Goal: Task Accomplishment & Management: Manage account settings

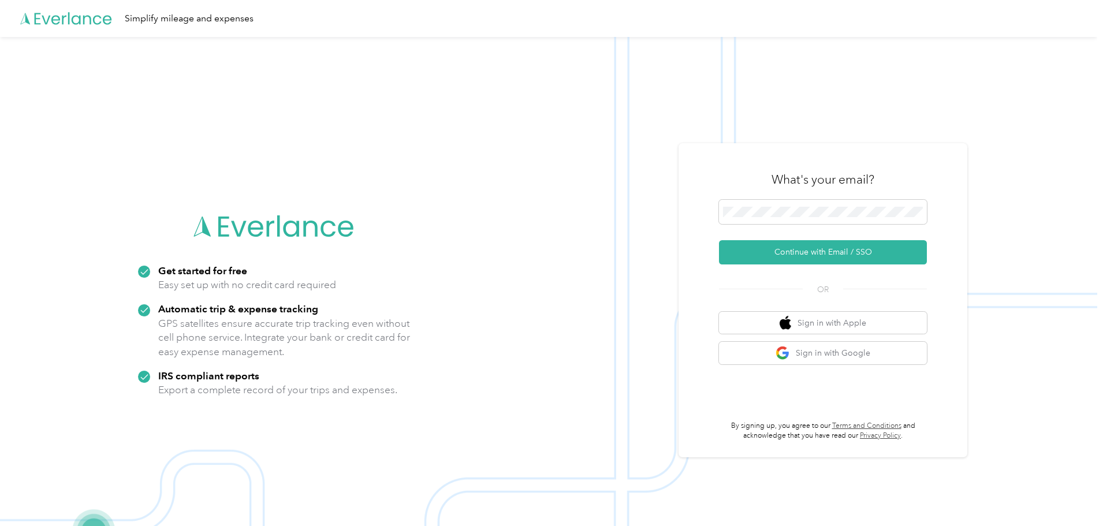
click at [1050, 273] on img at bounding box center [548, 300] width 1097 height 526
click at [870, 252] on button "Continue with Email / SSO" at bounding box center [823, 252] width 208 height 24
click at [868, 252] on button "Continue with Email / SSO" at bounding box center [823, 252] width 208 height 24
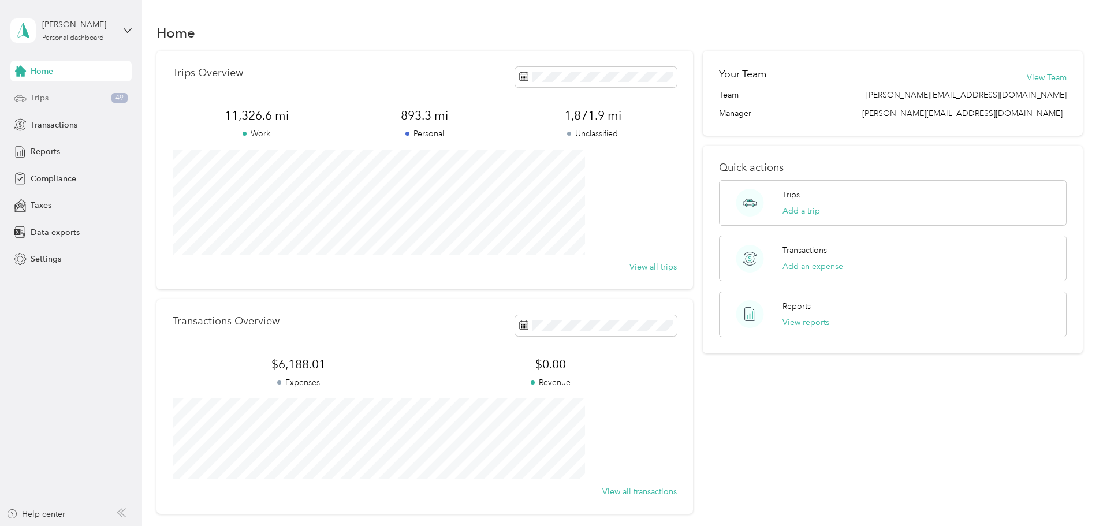
click at [64, 98] on div "Trips 49" at bounding box center [70, 98] width 121 height 21
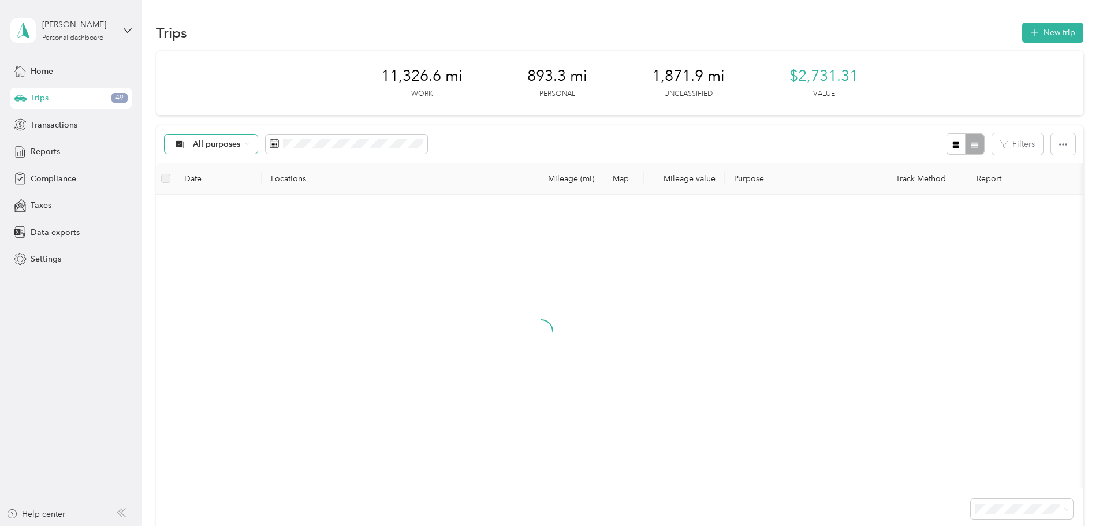
click at [250, 144] on icon at bounding box center [247, 144] width 5 height 5
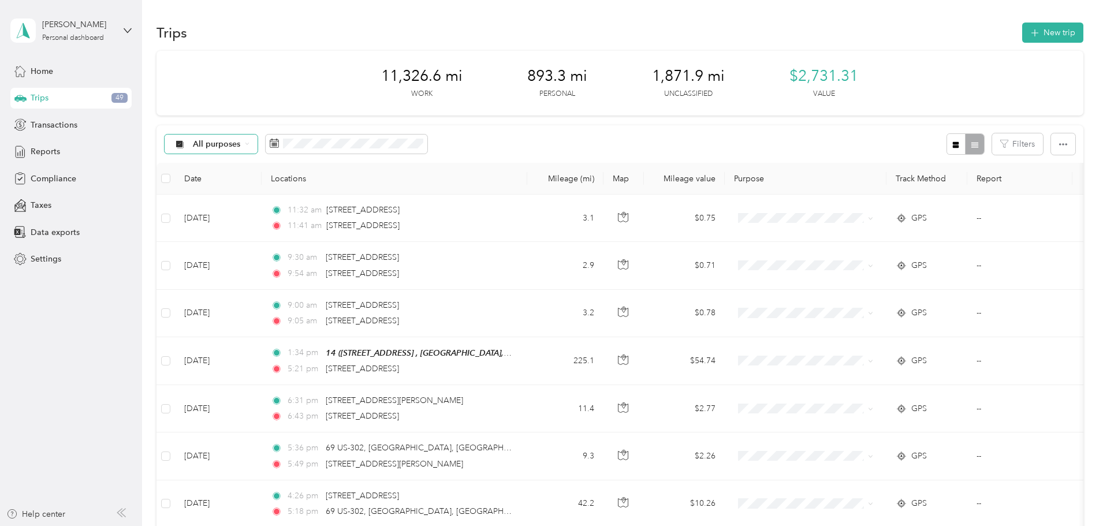
click at [297, 185] on span "Unclassified" at bounding box center [302, 184] width 64 height 12
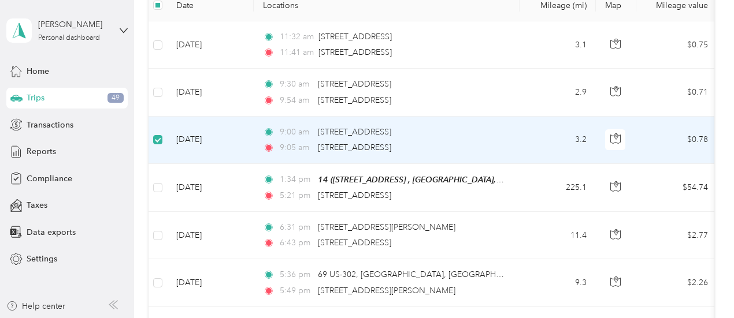
scroll to position [114, 0]
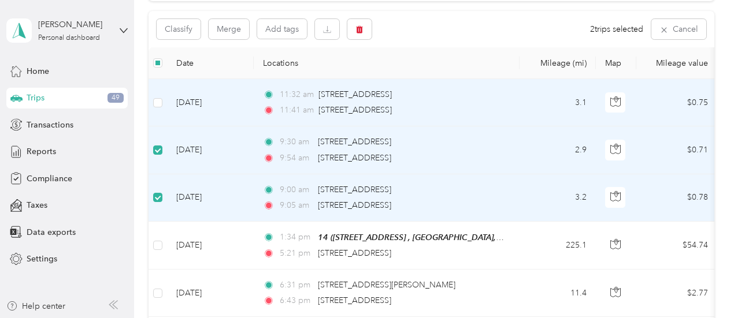
click at [152, 101] on td at bounding box center [157, 102] width 18 height 47
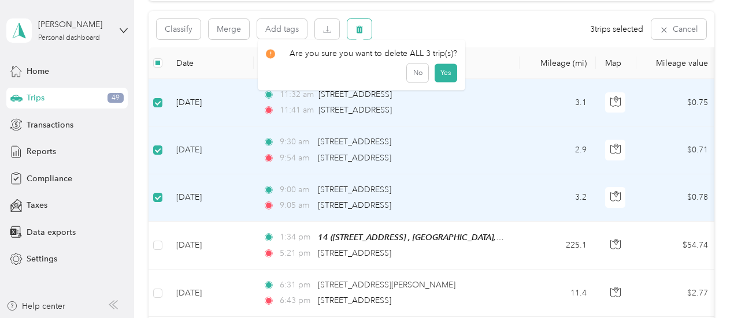
click at [366, 31] on button "button" at bounding box center [359, 29] width 24 height 20
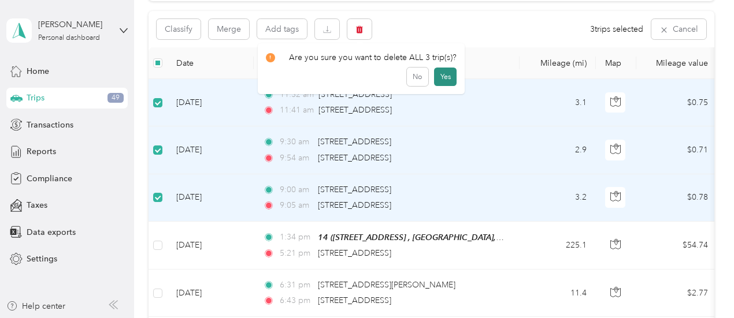
click at [446, 75] on button "Yes" at bounding box center [445, 77] width 23 height 18
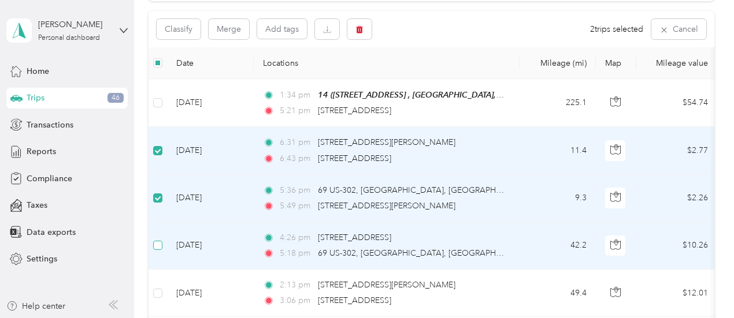
click at [161, 250] on label at bounding box center [157, 245] width 9 height 13
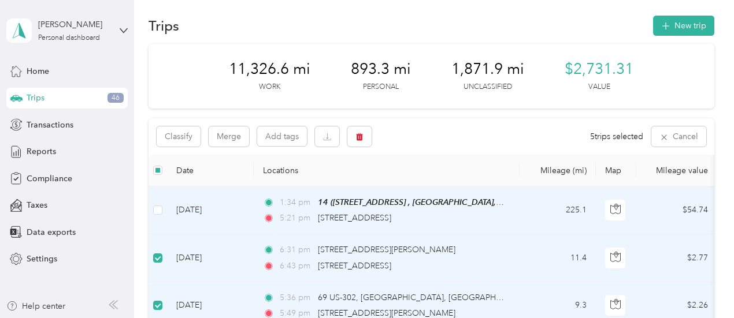
scroll to position [0, 0]
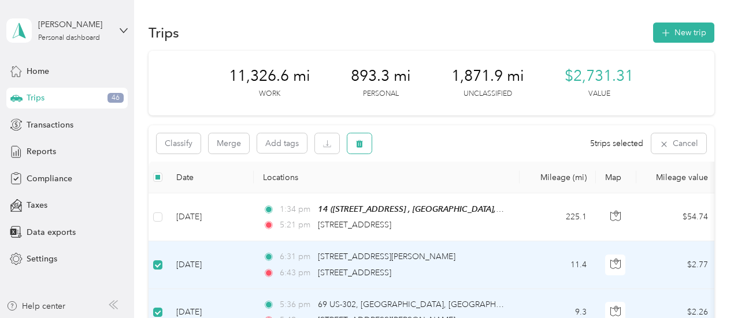
click at [365, 142] on button "button" at bounding box center [359, 143] width 24 height 20
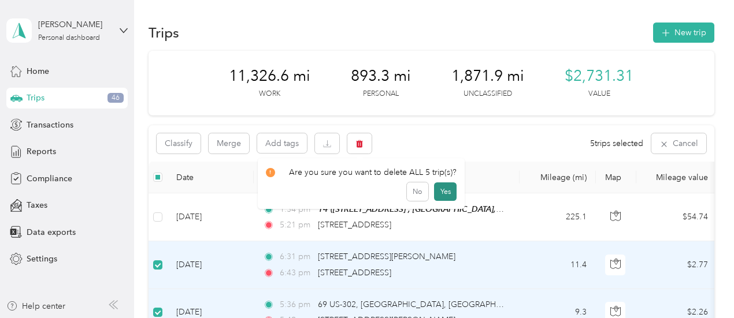
click at [446, 189] on button "Yes" at bounding box center [445, 192] width 23 height 18
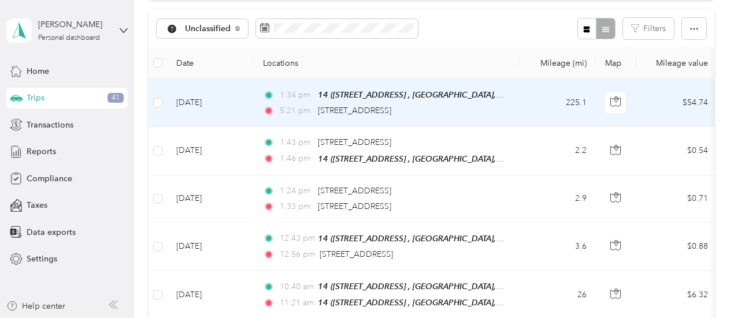
scroll to position [58, 0]
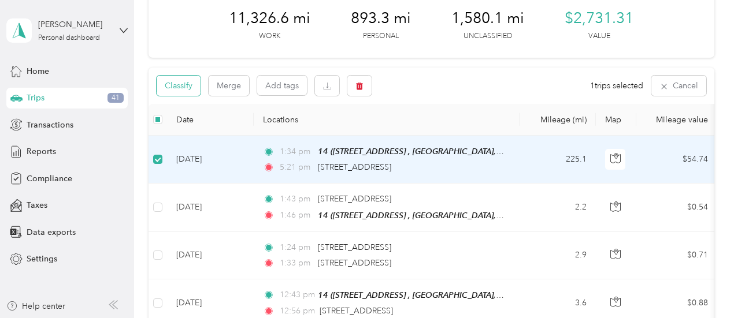
click at [192, 84] on button "Classify" at bounding box center [179, 86] width 44 height 20
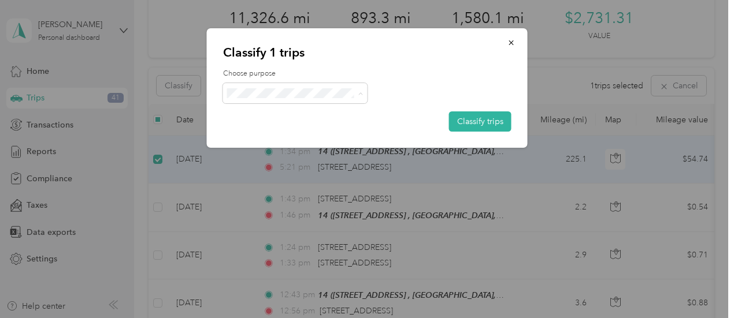
click at [308, 110] on span "Phoenix Contact" at bounding box center [304, 115] width 107 height 12
click at [494, 117] on button "Classify trips" at bounding box center [480, 121] width 62 height 20
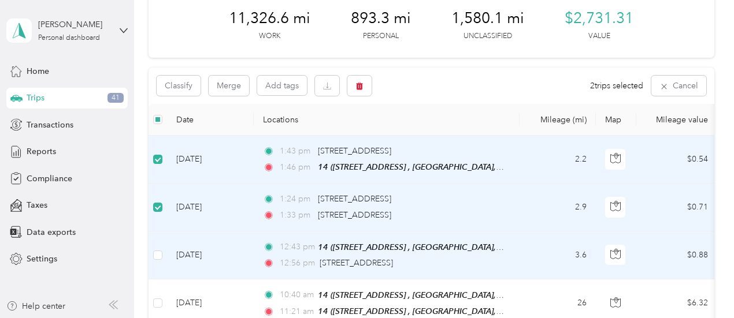
click at [158, 245] on td at bounding box center [157, 256] width 18 height 48
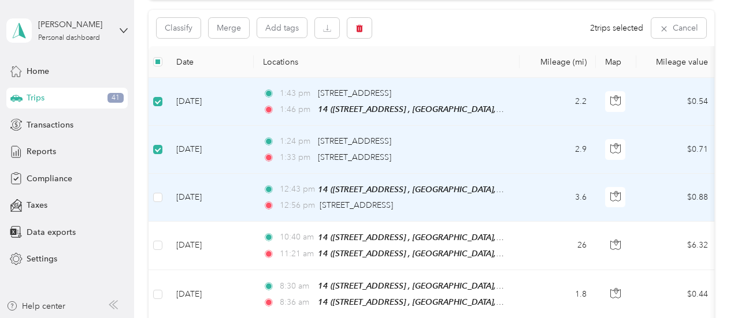
scroll to position [173, 0]
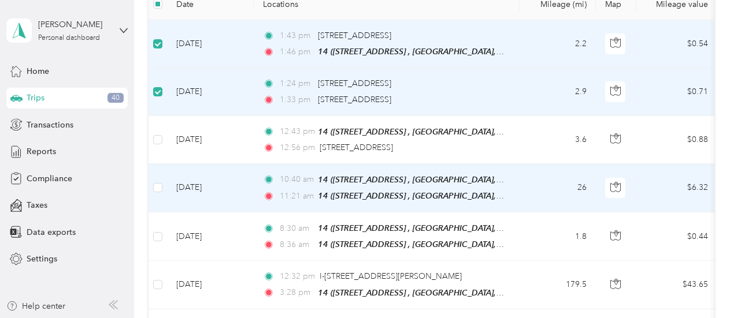
click at [163, 183] on td at bounding box center [157, 188] width 18 height 49
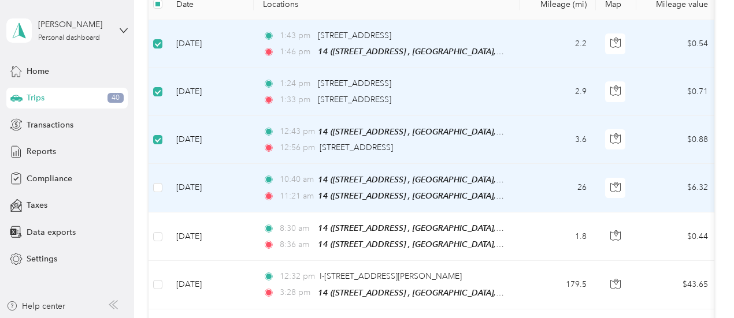
click at [164, 188] on td at bounding box center [157, 188] width 18 height 49
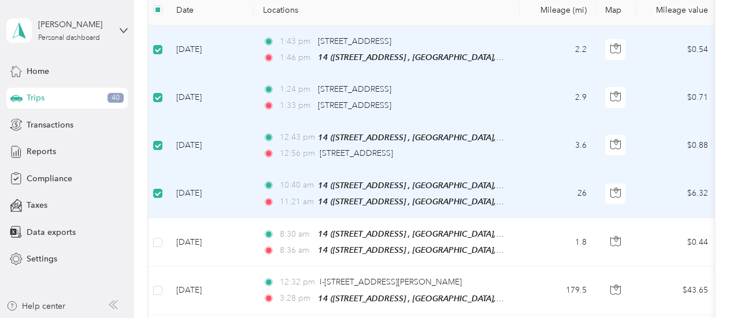
scroll to position [231, 0]
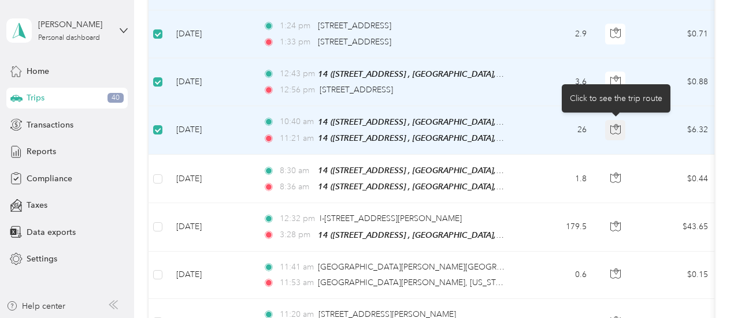
click at [616, 127] on icon "button" at bounding box center [614, 127] width 3 height 6
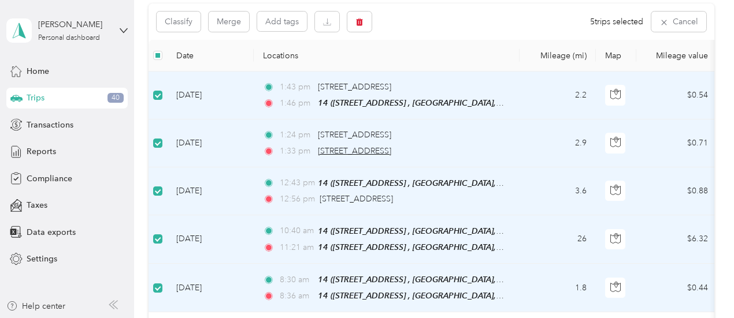
scroll to position [116, 0]
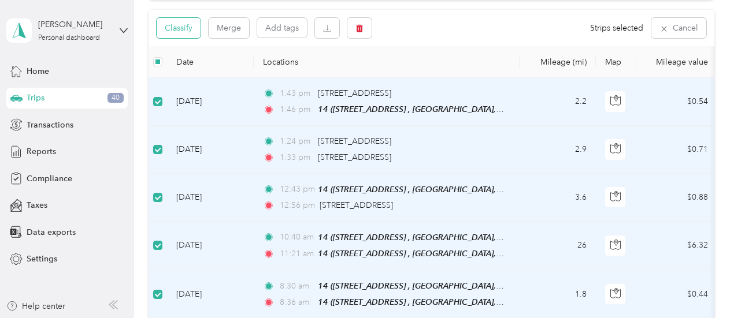
click at [186, 28] on button "Classify" at bounding box center [179, 28] width 44 height 20
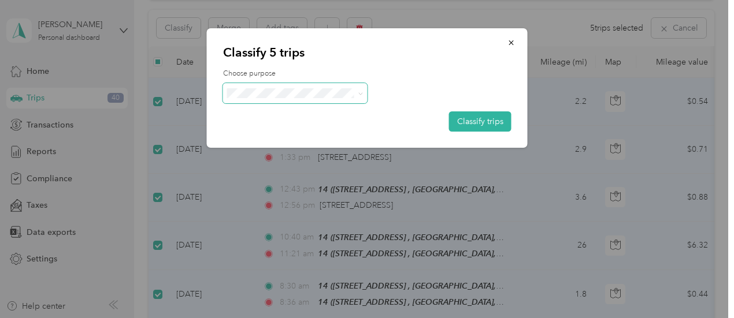
click at [359, 93] on icon at bounding box center [360, 93] width 5 height 5
click at [306, 135] on span "Personal" at bounding box center [304, 130] width 107 height 12
click at [477, 118] on button "Classify trips" at bounding box center [480, 121] width 62 height 20
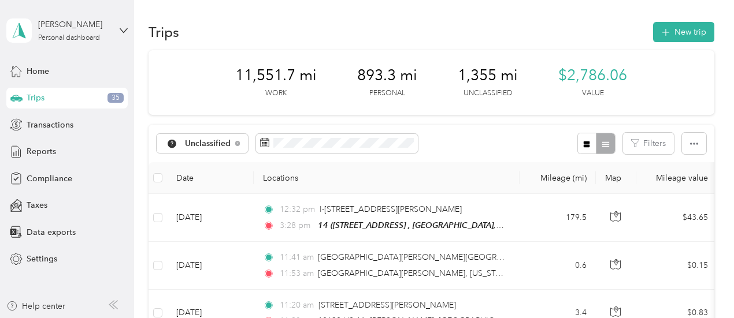
scroll to position [58, 0]
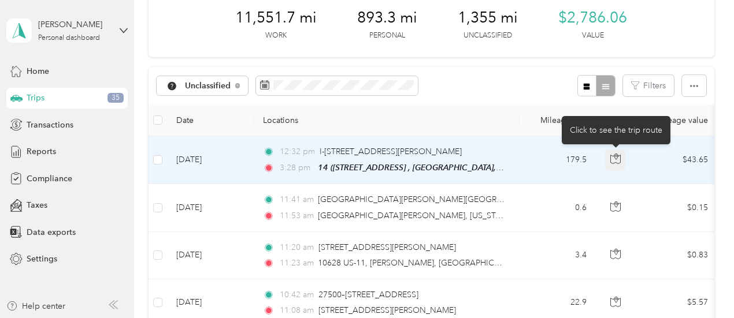
click at [617, 158] on icon "button" at bounding box center [615, 159] width 10 height 10
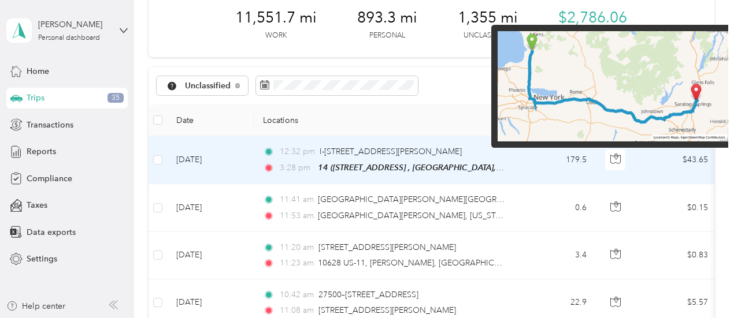
click at [602, 105] on img at bounding box center [612, 86] width 230 height 111
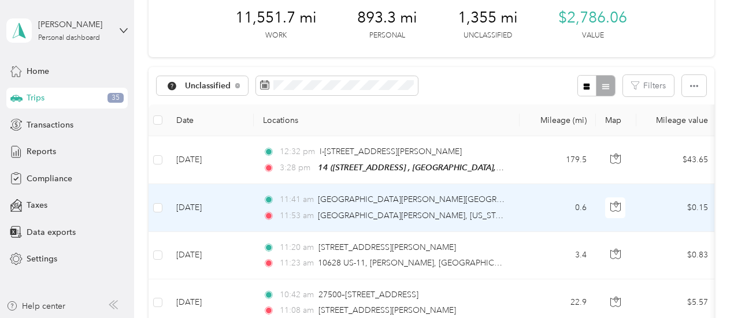
click at [546, 207] on td "0.6" at bounding box center [557, 207] width 76 height 47
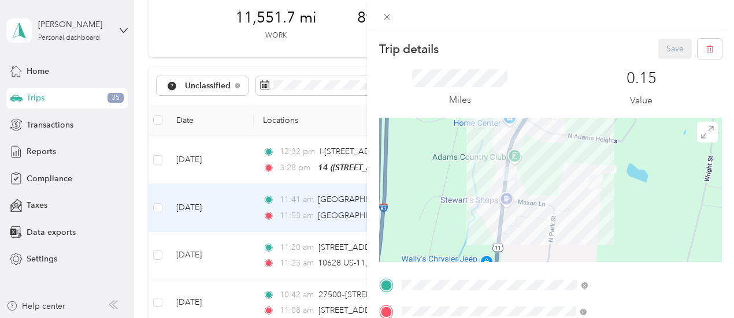
drag, startPoint x: 509, startPoint y: 13, endPoint x: 518, endPoint y: 170, distance: 157.3
click at [392, 13] on icon at bounding box center [387, 17] width 10 height 10
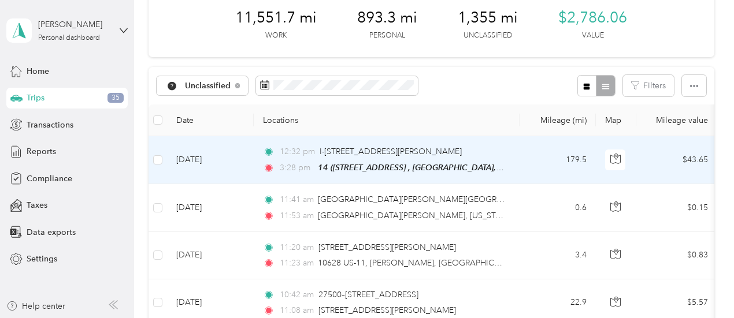
click at [508, 151] on td "12:32 pm I-[GEOGRAPHIC_DATA][PERSON_NAME], [GEOGRAPHIC_DATA] 3:28 pm 14 ([STREE…" at bounding box center [387, 160] width 266 height 48
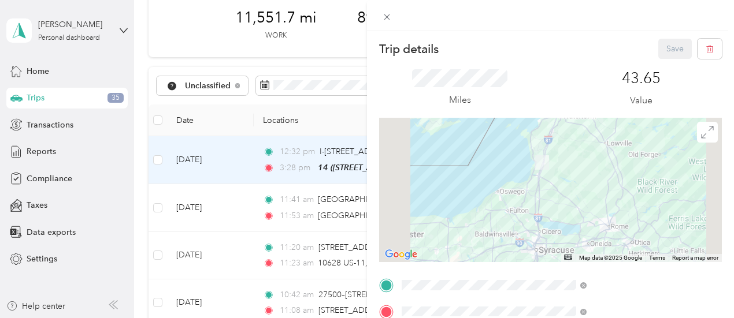
click at [714, 81] on form "Trip details Save This trip cannot be edited because it is either under review,…" at bounding box center [550, 297] width 367 height 516
click at [392, 13] on icon at bounding box center [387, 17] width 10 height 10
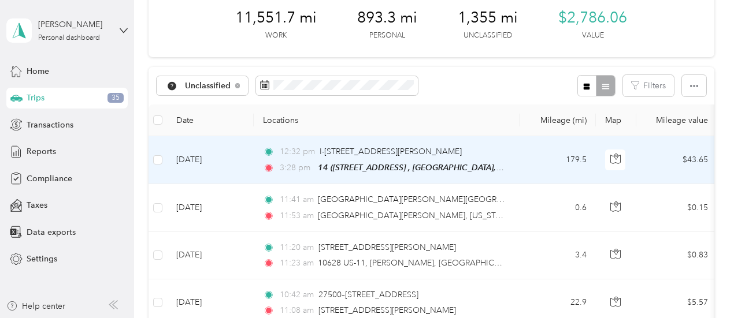
click at [432, 151] on div "12:32 pm I-[GEOGRAPHIC_DATA][PERSON_NAME], [GEOGRAPHIC_DATA]" at bounding box center [384, 152] width 243 height 13
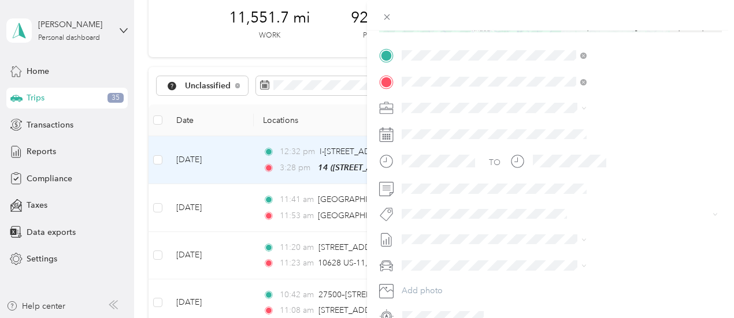
scroll to position [172, 0]
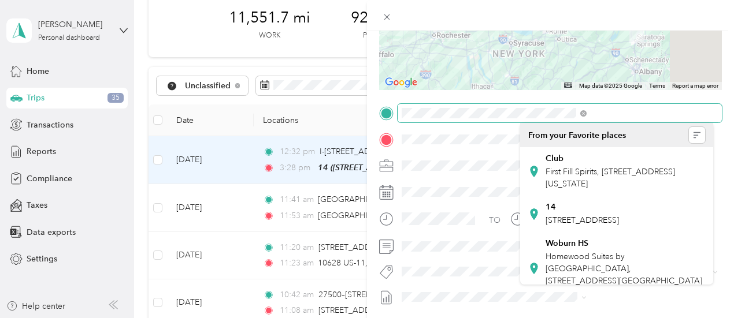
click at [497, 120] on form "Trip details Save This trip cannot be edited because it is either under review,…" at bounding box center [550, 125] width 367 height 516
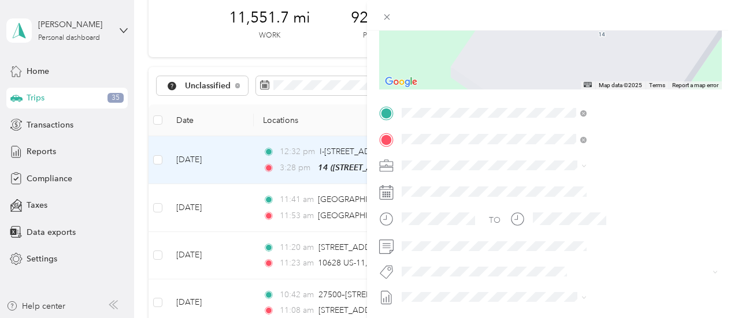
click at [609, 195] on span "Lyme [US_STATE], [GEOGRAPHIC_DATA]" at bounding box center [610, 192] width 130 height 20
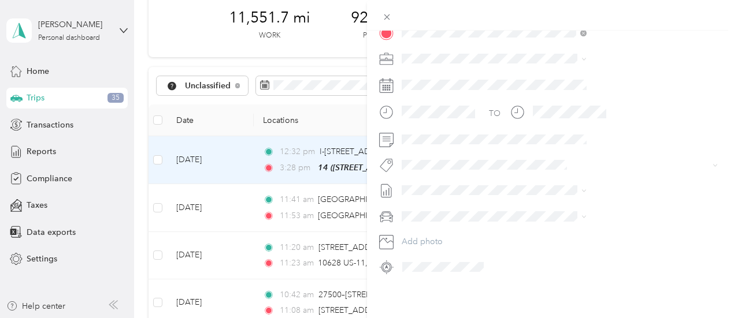
scroll to position [0, 0]
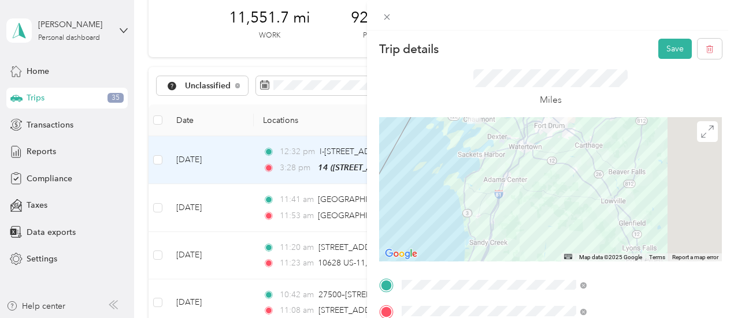
click at [557, 184] on div at bounding box center [550, 189] width 343 height 144
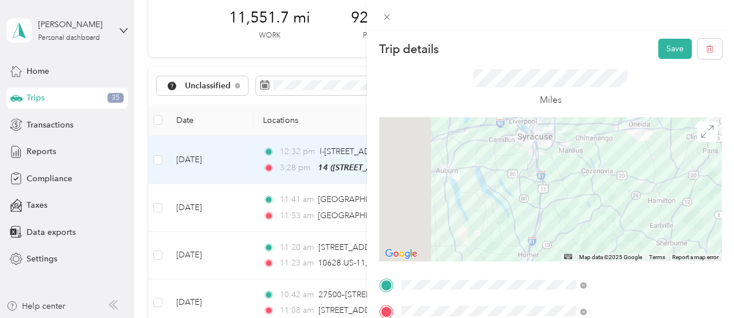
scroll to position [116, 0]
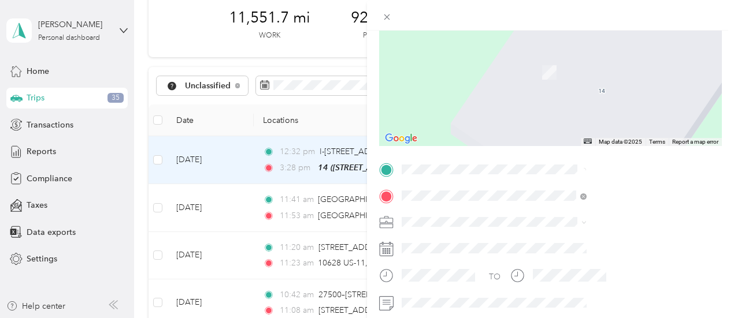
click at [612, 211] on span "[STREET_ADDRESS][PERSON_NAME][US_STATE]" at bounding box center [624, 216] width 159 height 20
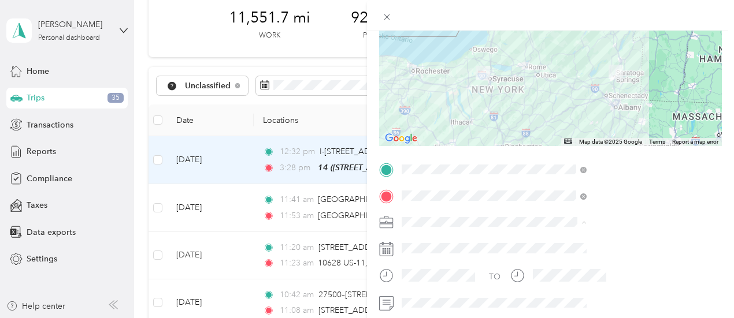
click at [548, 239] on span "Phoenix Contact" at bounding box center [558, 242] width 60 height 10
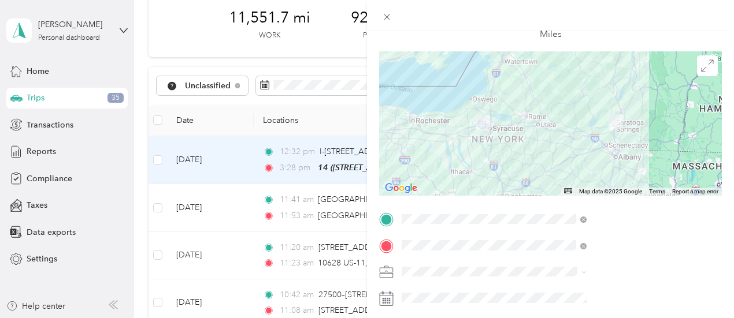
scroll to position [57, 0]
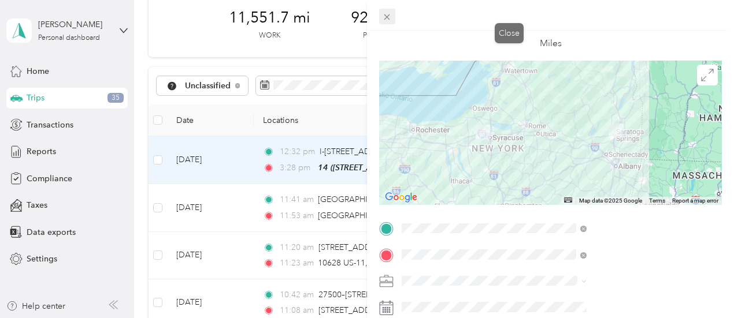
click at [390, 18] on icon at bounding box center [387, 17] width 6 height 6
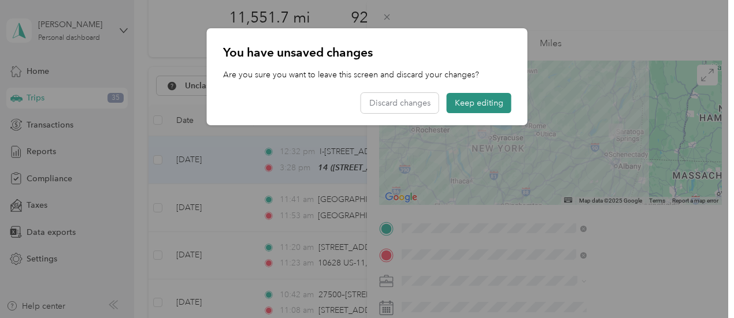
click at [477, 107] on button "Keep editing" at bounding box center [478, 103] width 65 height 20
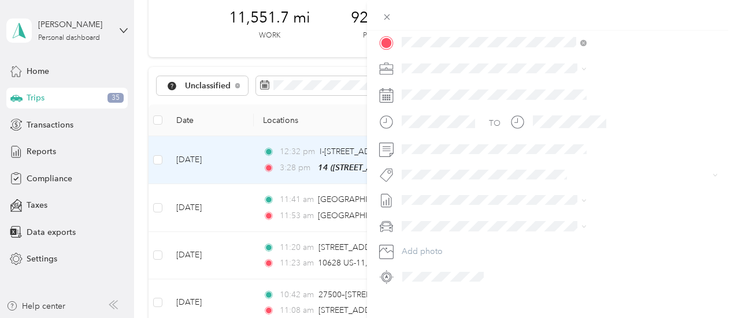
scroll to position [288, 0]
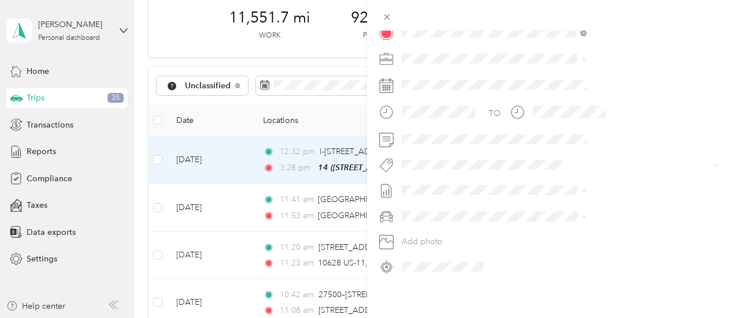
click at [619, 294] on div "Trip details Save This trip cannot be edited because it is either under review,…" at bounding box center [550, 190] width 367 height 318
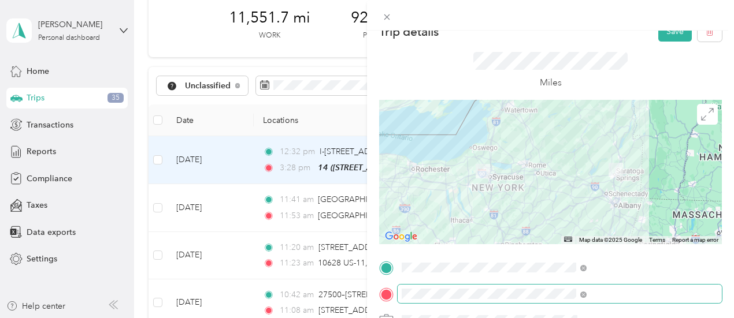
scroll to position [0, 0]
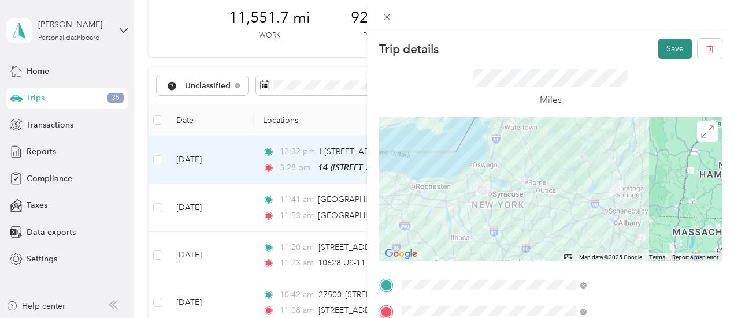
click at [668, 44] on button "Save" at bounding box center [675, 49] width 34 height 20
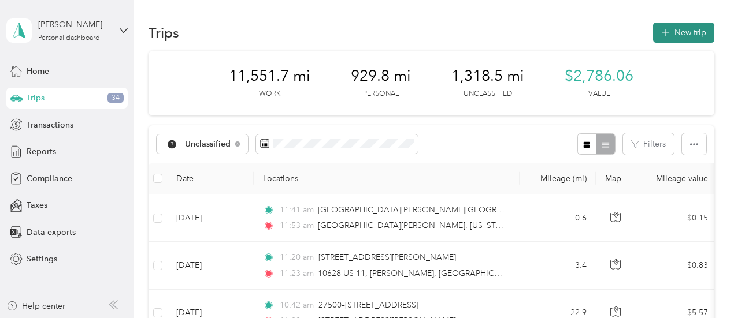
click at [679, 31] on button "New trip" at bounding box center [683, 33] width 61 height 20
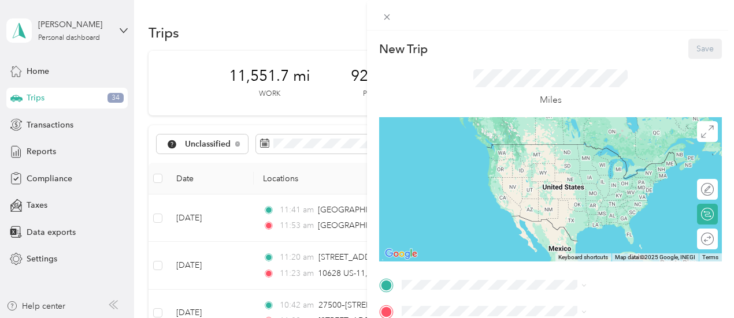
click at [615, 275] on div "New Trip Save This trip cannot be edited because it is either under review, app…" at bounding box center [550, 297] width 343 height 516
click at [589, 150] on span "Chaumont [US_STATE], [GEOGRAPHIC_DATA]" at bounding box center [610, 148] width 130 height 20
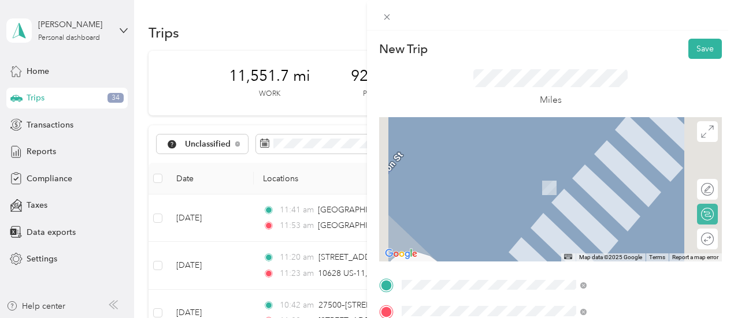
click at [633, 282] on span "[STREET_ADDRESS][PERSON_NAME][US_STATE]" at bounding box center [624, 285] width 159 height 20
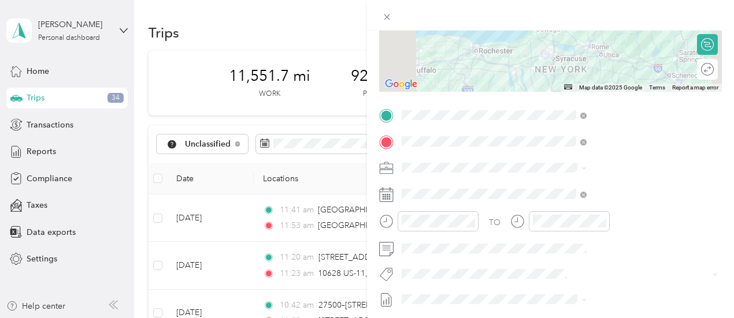
scroll to position [173, 0]
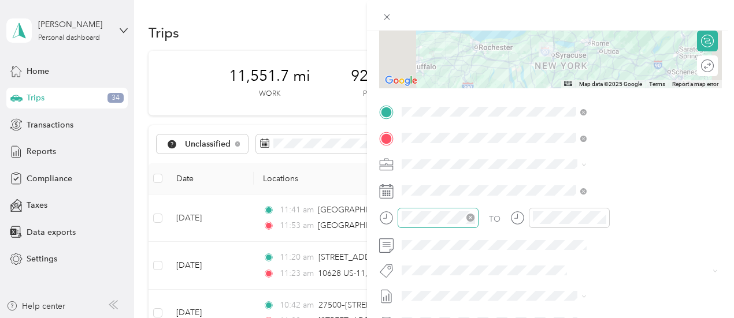
click at [474, 218] on icon "close-circle" at bounding box center [470, 218] width 8 height 8
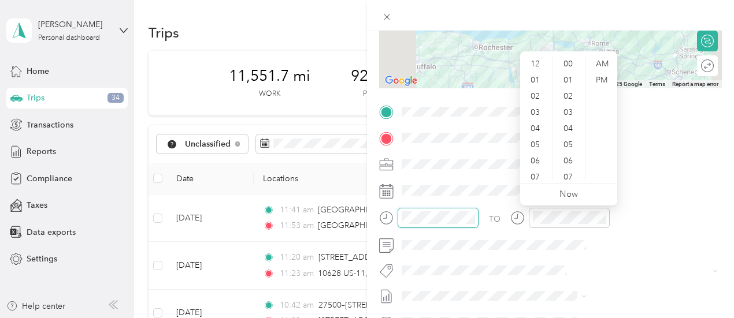
scroll to position [65, 0]
click at [536, 163] on div "09" at bounding box center [536, 163] width 28 height 16
drag, startPoint x: 572, startPoint y: 61, endPoint x: 584, endPoint y: 62, distance: 12.2
click at [572, 61] on div "01" at bounding box center [569, 62] width 28 height 16
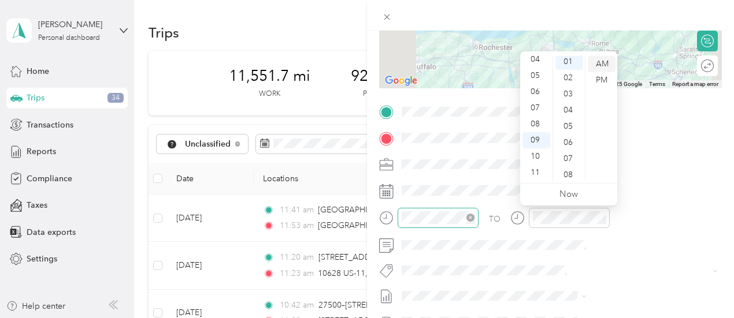
scroll to position [16, 0]
click at [596, 62] on div "AM" at bounding box center [601, 64] width 28 height 16
click at [602, 61] on div "AM" at bounding box center [601, 64] width 28 height 16
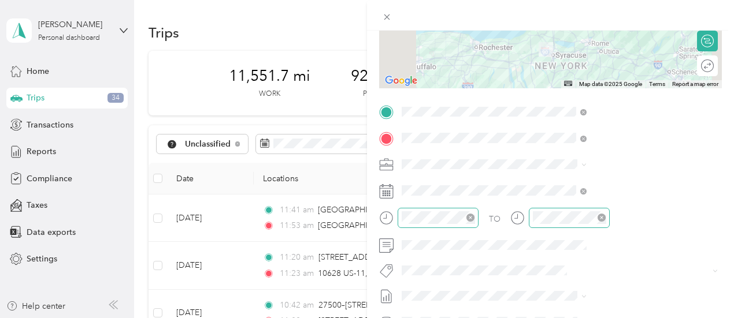
click at [609, 210] on div at bounding box center [569, 218] width 81 height 20
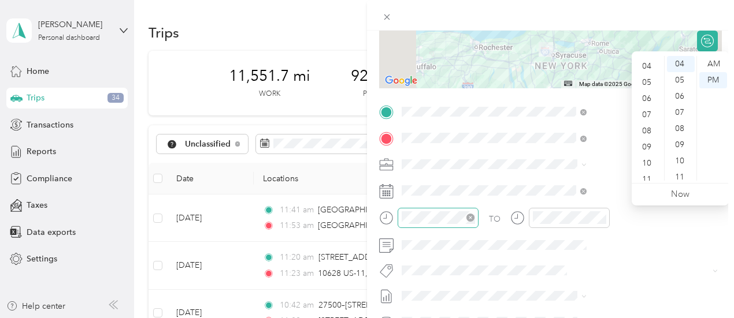
scroll to position [69, 0]
click at [649, 157] on div "10" at bounding box center [648, 156] width 28 height 16
click at [679, 103] on div "25" at bounding box center [681, 103] width 28 height 16
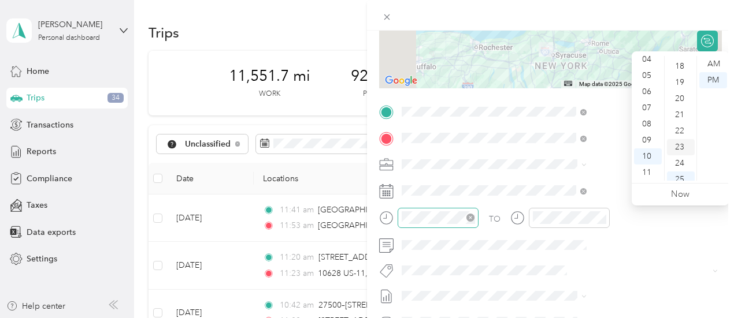
click at [683, 146] on div "23" at bounding box center [681, 147] width 28 height 16
click at [684, 72] on div "18" at bounding box center [681, 76] width 28 height 16
click at [705, 16] on div at bounding box center [550, 15] width 367 height 31
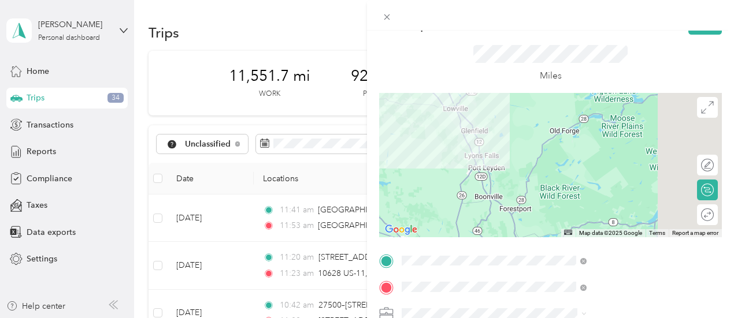
scroll to position [0, 2]
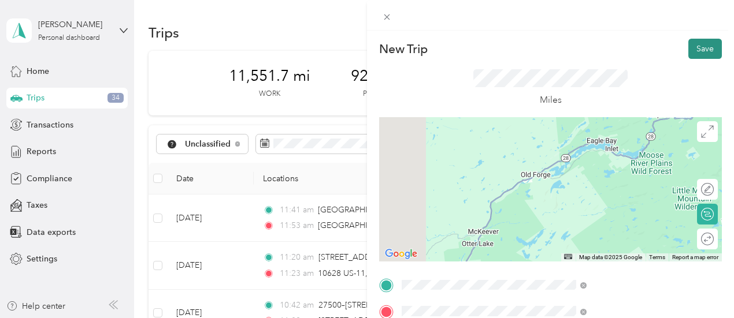
click at [697, 50] on button "Save" at bounding box center [705, 49] width 34 height 20
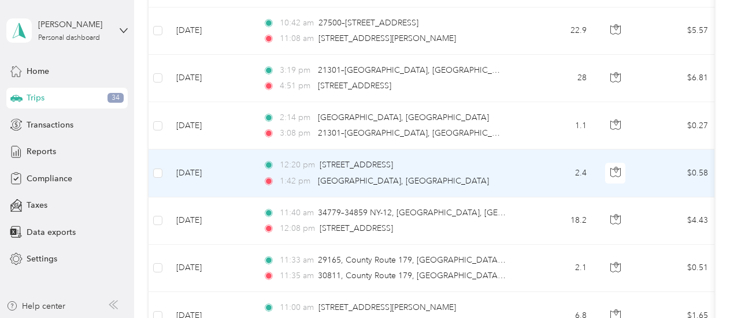
scroll to position [288, 0]
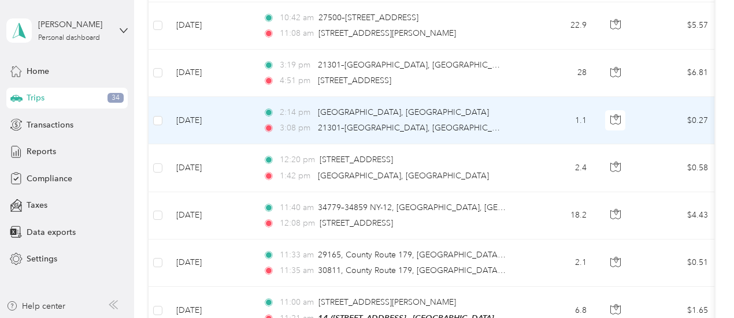
click at [167, 119] on td "[DATE]" at bounding box center [210, 120] width 87 height 47
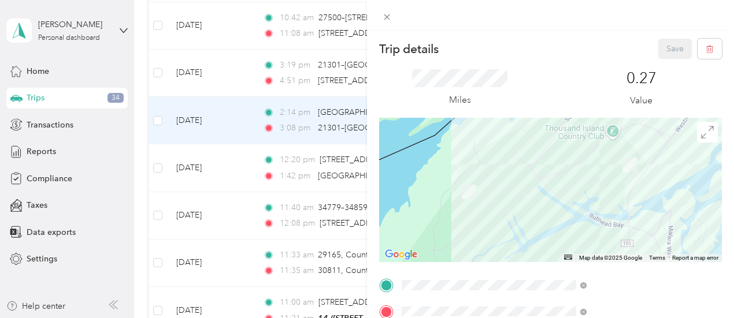
click at [161, 117] on div "Trip details Save This trip cannot be edited because it is either under review,…" at bounding box center [367, 159] width 734 height 318
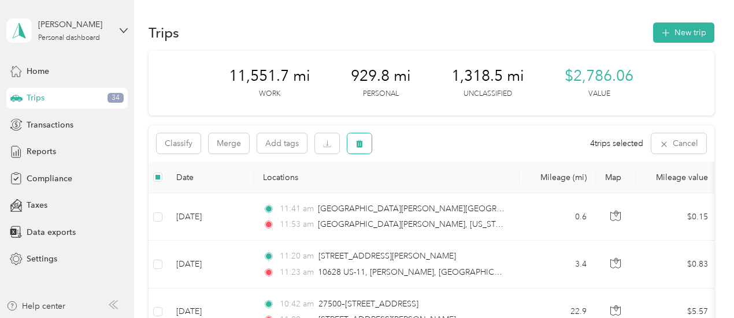
click at [363, 143] on icon "button" at bounding box center [359, 144] width 8 height 8
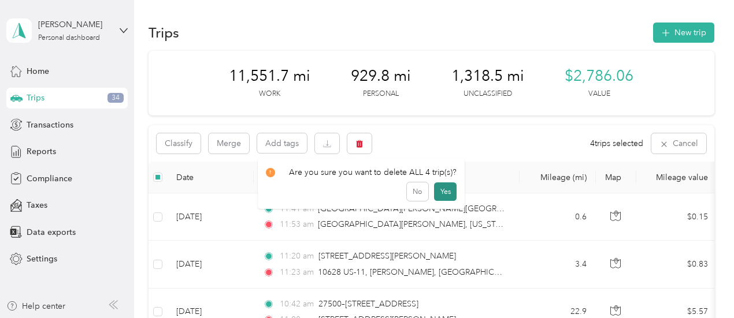
click at [440, 189] on button "Yes" at bounding box center [445, 192] width 23 height 18
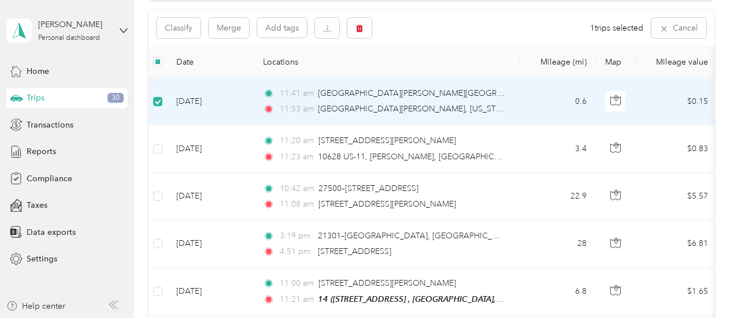
scroll to position [114, 0]
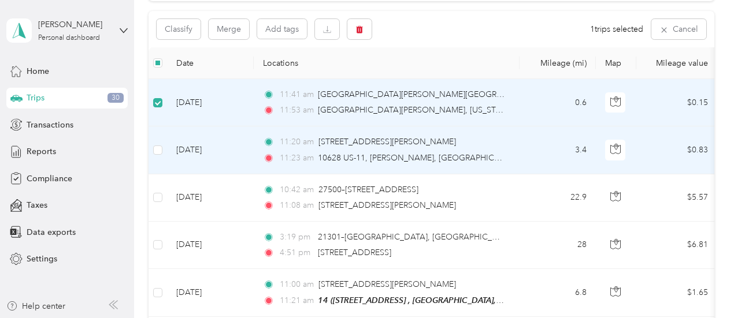
click at [153, 144] on label at bounding box center [157, 150] width 9 height 13
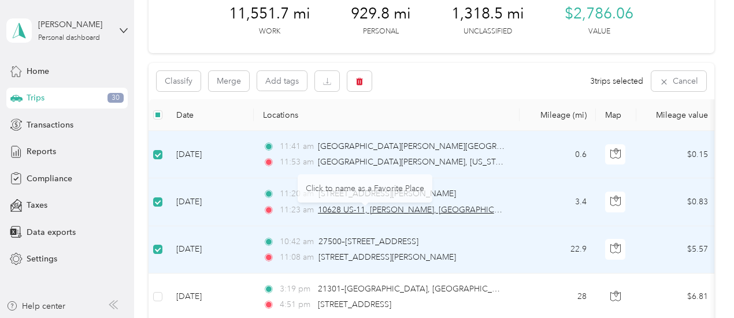
scroll to position [57, 0]
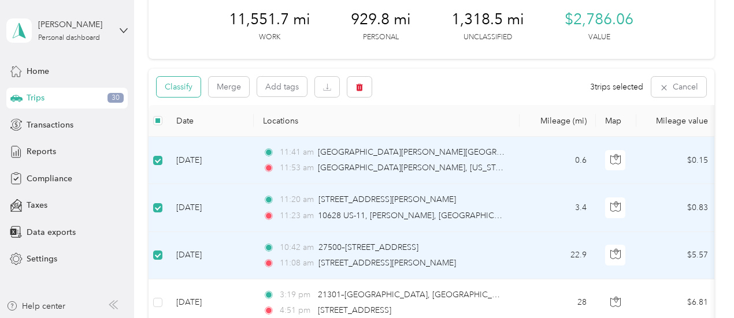
click at [181, 87] on button "Classify" at bounding box center [179, 87] width 44 height 20
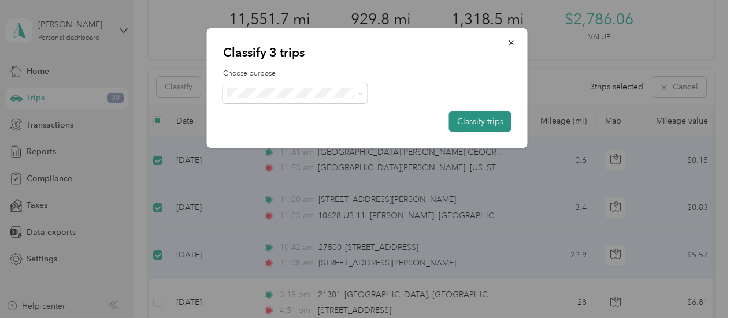
click at [471, 122] on button "Classify trips" at bounding box center [480, 121] width 62 height 20
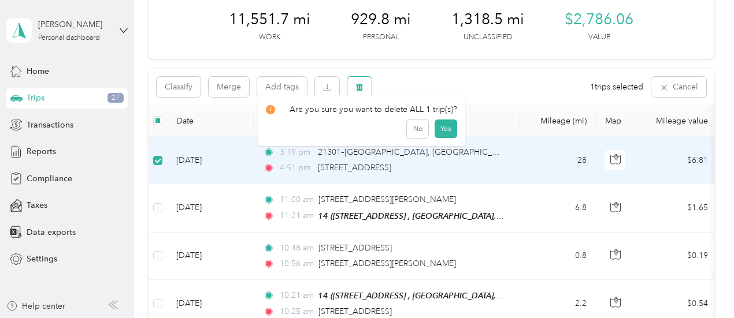
click at [362, 88] on icon "button" at bounding box center [359, 88] width 7 height 8
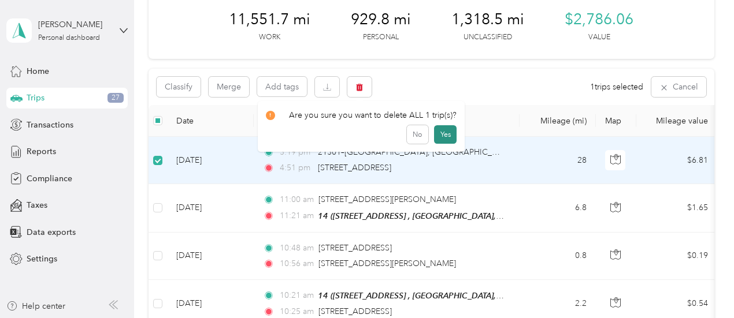
click at [448, 136] on button "Yes" at bounding box center [445, 134] width 23 height 18
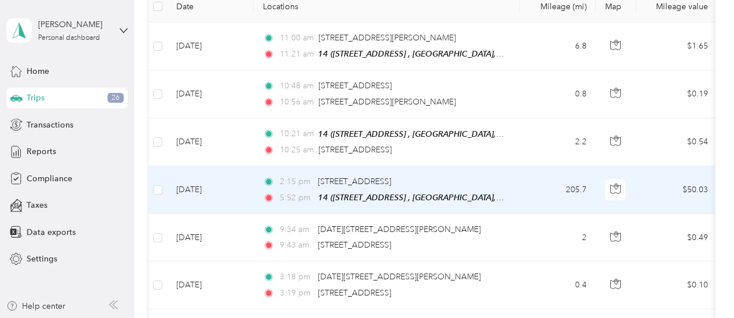
scroll to position [114, 0]
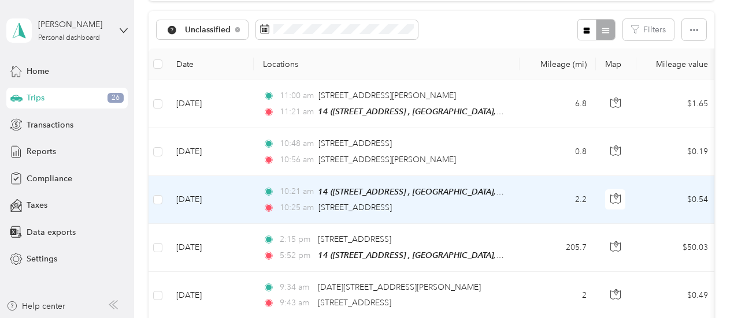
click at [163, 196] on td at bounding box center [157, 200] width 18 height 48
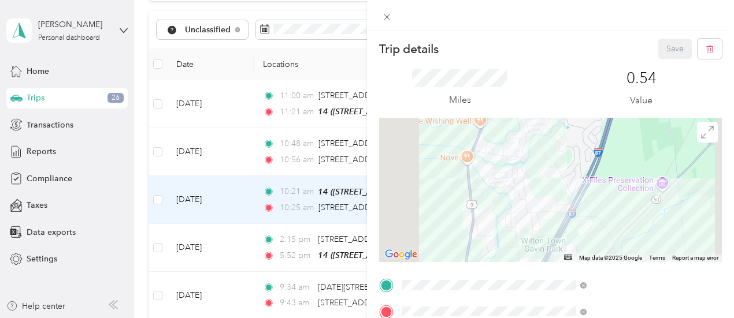
click at [159, 194] on div "Trip details Save This trip cannot be edited because it is either under review,…" at bounding box center [367, 159] width 734 height 318
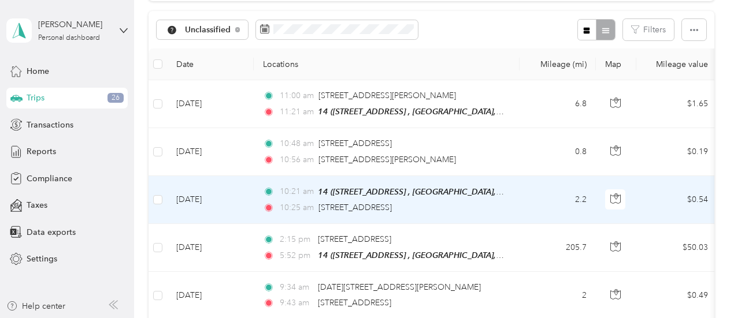
click at [154, 203] on label at bounding box center [157, 199] width 9 height 13
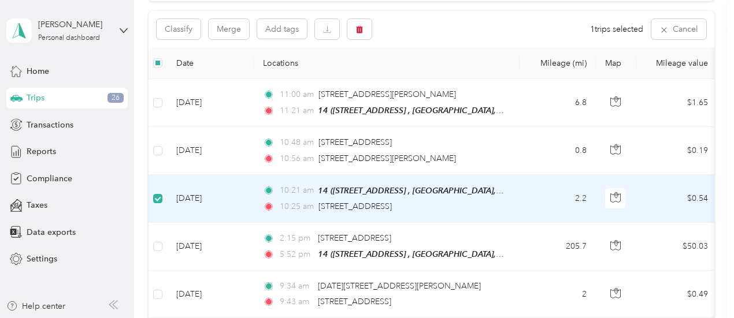
click at [157, 318] on div "Trip details Save This trip cannot be edited because it is either under review,…" at bounding box center [364, 318] width 728 height 0
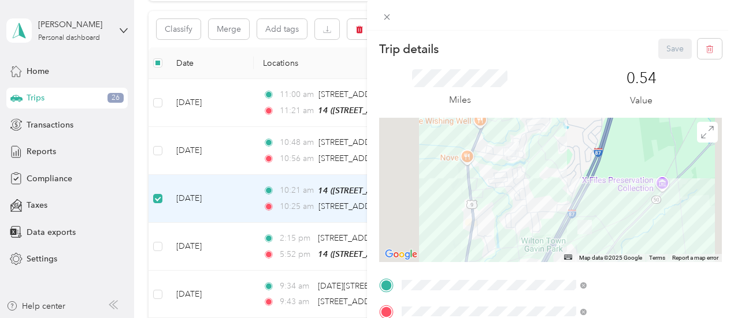
click at [156, 150] on div "Trip details Save This trip cannot be edited because it is either under review,…" at bounding box center [367, 159] width 734 height 318
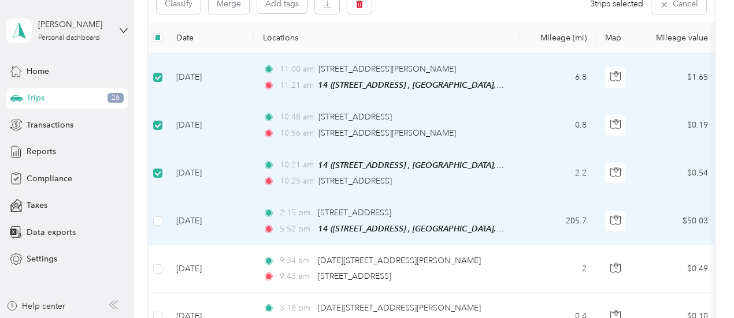
scroll to position [114, 0]
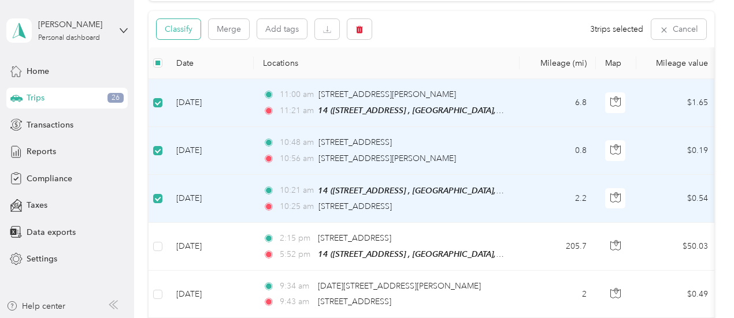
click at [187, 28] on button "Classify" at bounding box center [179, 29] width 44 height 20
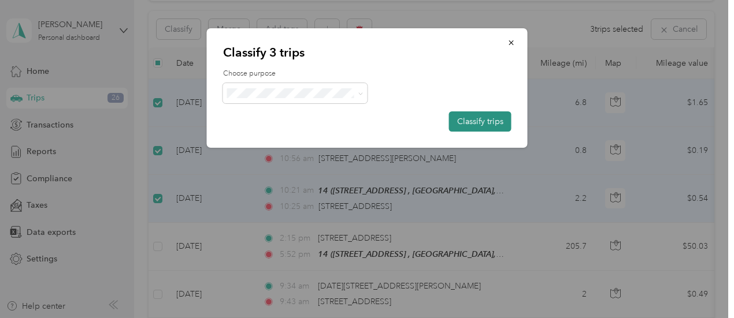
click at [483, 114] on button "Classify trips" at bounding box center [480, 121] width 62 height 20
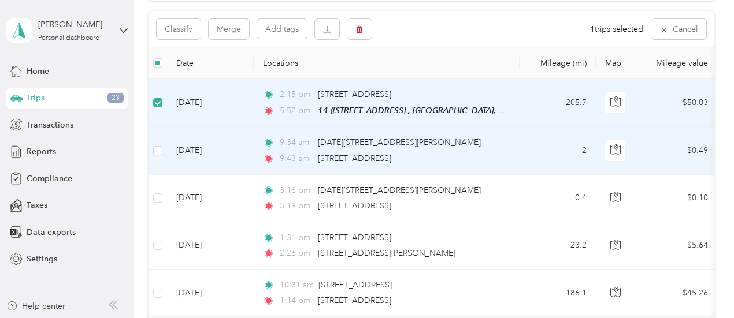
click at [152, 151] on td at bounding box center [157, 150] width 18 height 47
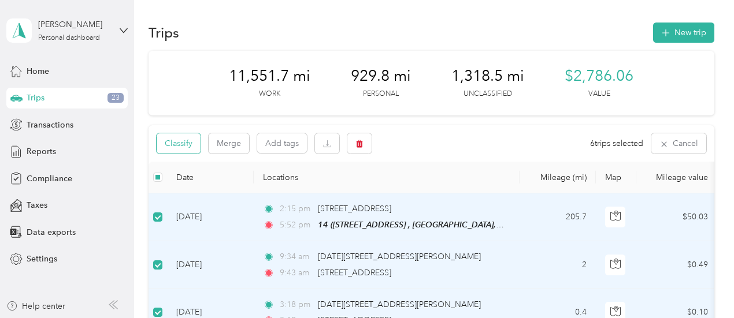
click at [181, 143] on button "Classify" at bounding box center [179, 143] width 44 height 20
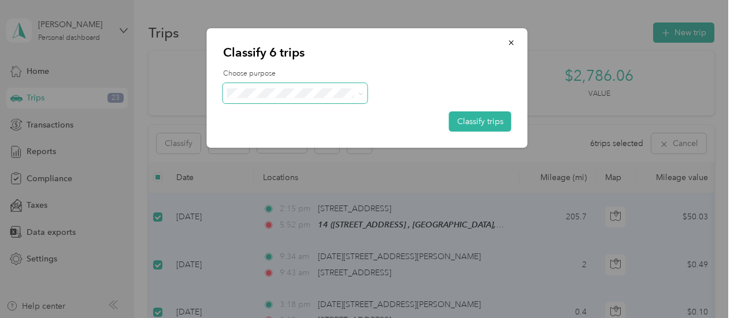
click at [359, 88] on span at bounding box center [360, 93] width 5 height 10
click at [358, 95] on icon at bounding box center [360, 93] width 5 height 5
drag, startPoint x: 332, startPoint y: 115, endPoint x: 408, endPoint y: 117, distance: 76.8
click at [332, 115] on span "Phoenix Contact" at bounding box center [304, 112] width 107 height 12
click at [491, 117] on button "Classify trips" at bounding box center [480, 121] width 62 height 20
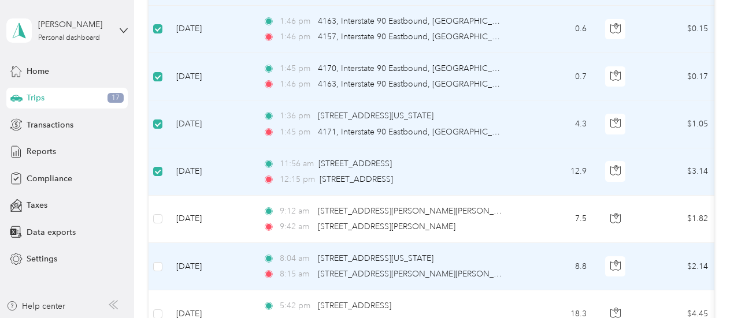
scroll to position [576, 0]
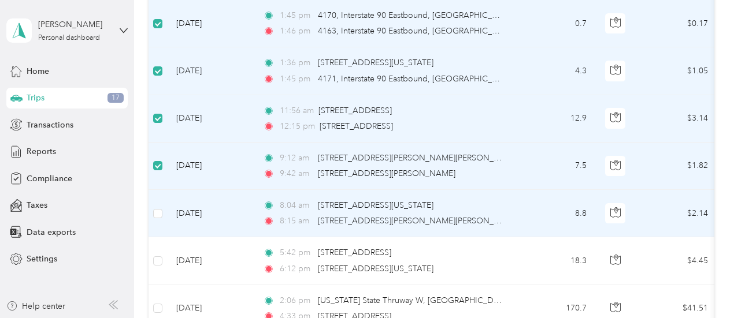
click at [162, 209] on td at bounding box center [157, 213] width 18 height 47
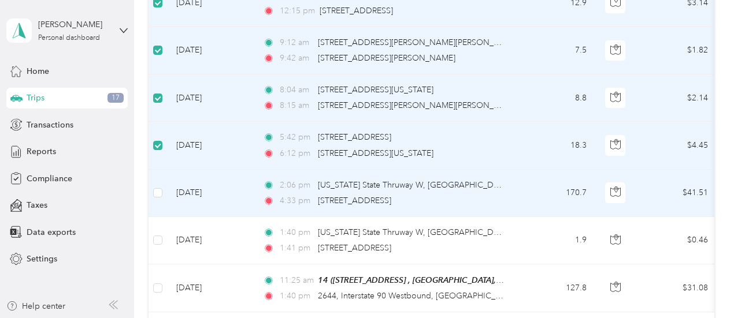
drag, startPoint x: 155, startPoint y: 193, endPoint x: 156, endPoint y: 200, distance: 7.0
click at [156, 193] on td at bounding box center [157, 193] width 18 height 47
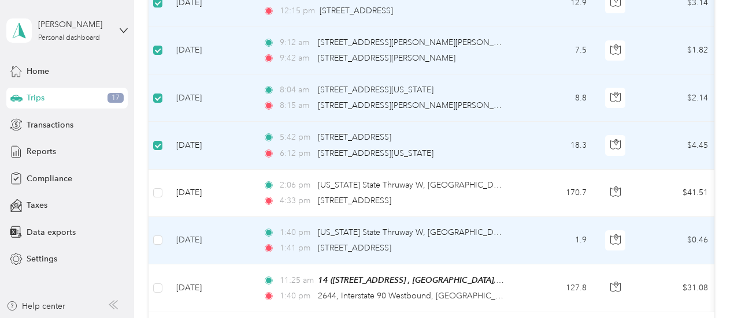
click at [163, 236] on td at bounding box center [157, 240] width 18 height 47
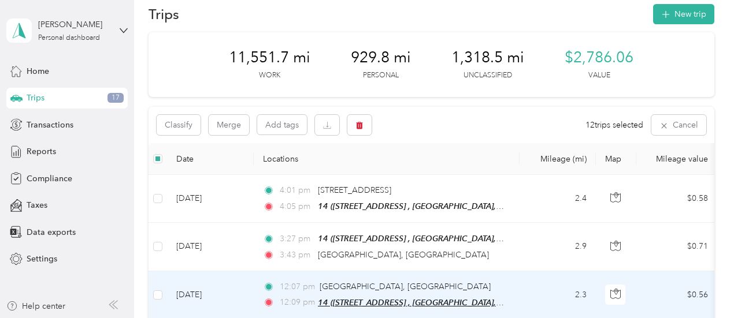
scroll to position [0, 0]
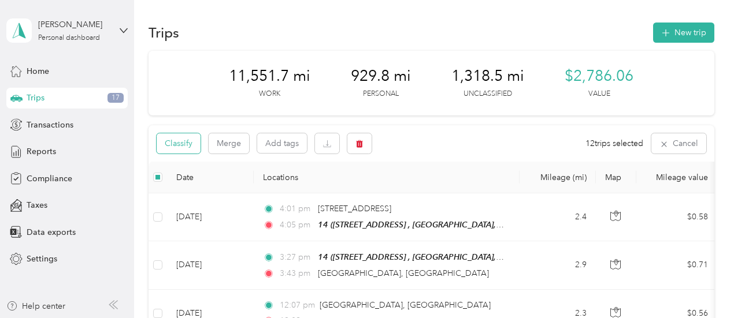
click at [172, 147] on button "Classify" at bounding box center [179, 143] width 44 height 20
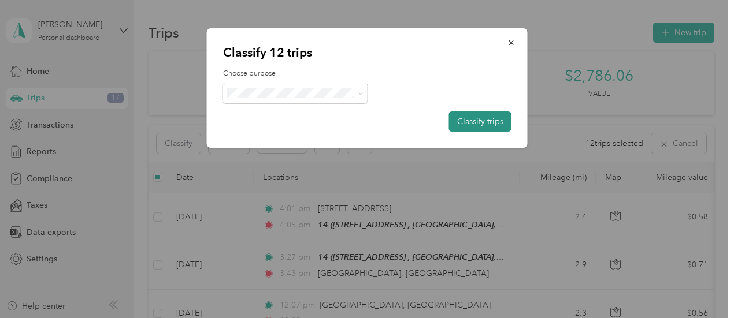
click at [470, 120] on button "Classify trips" at bounding box center [480, 121] width 62 height 20
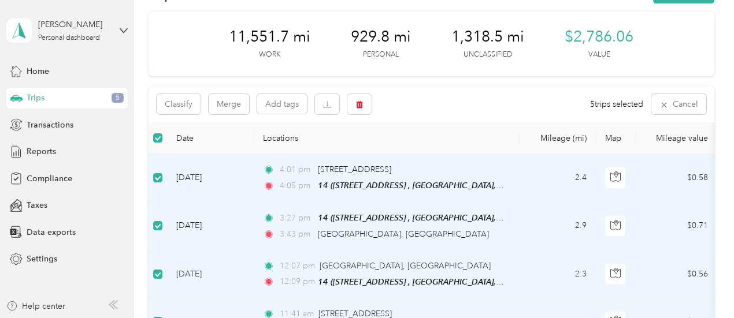
scroll to position [58, 0]
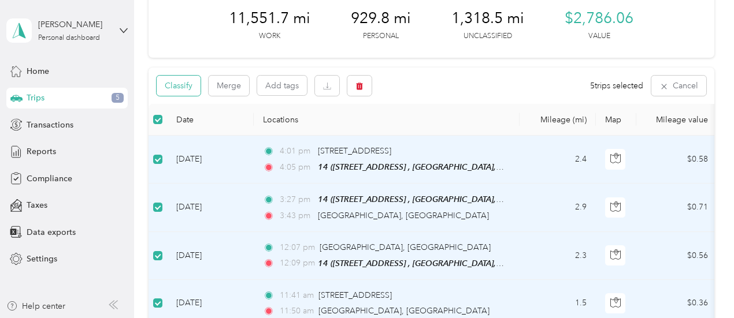
click at [168, 87] on button "Classify" at bounding box center [179, 86] width 44 height 20
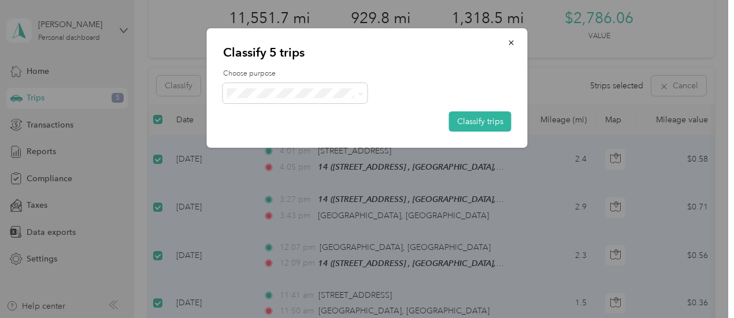
drag, startPoint x: 297, startPoint y: 131, endPoint x: 372, endPoint y: 123, distance: 75.5
click at [300, 131] on span "Personal" at bounding box center [304, 133] width 107 height 12
click at [487, 121] on button "Classify trips" at bounding box center [480, 121] width 62 height 20
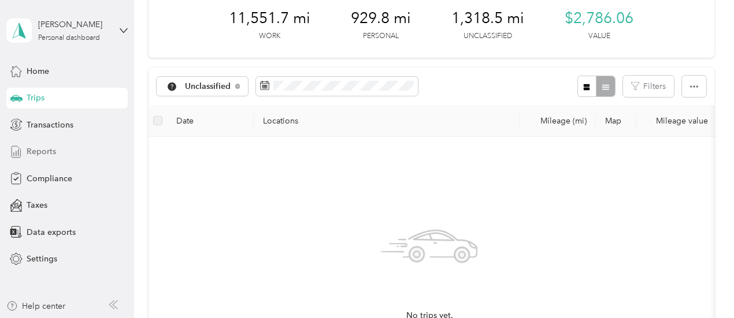
click at [43, 147] on span "Reports" at bounding box center [41, 152] width 29 height 12
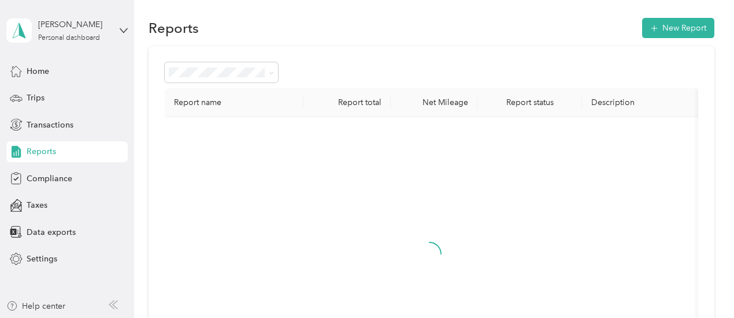
scroll to position [58, 0]
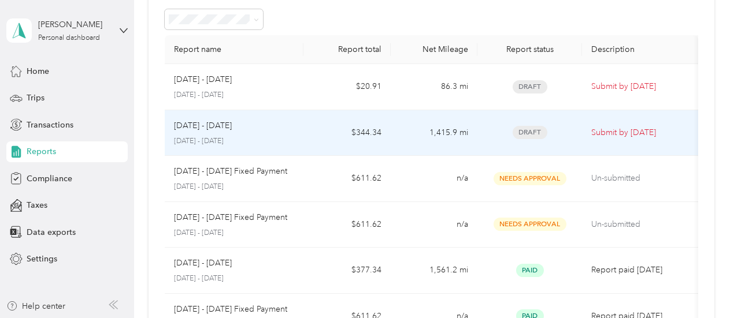
click at [282, 133] on div "[DATE] - [DATE] [DATE] - [DATE]" at bounding box center [234, 133] width 121 height 27
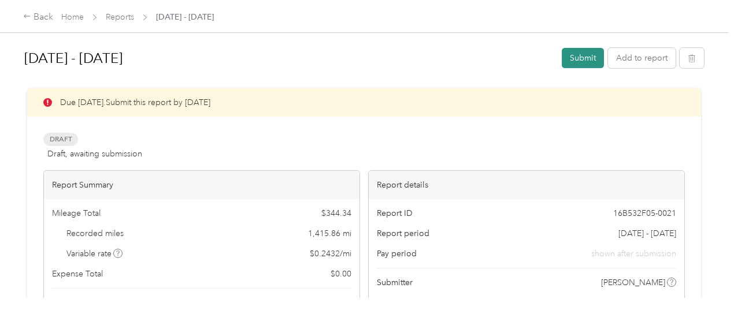
click at [590, 57] on button "Submit" at bounding box center [582, 58] width 42 height 20
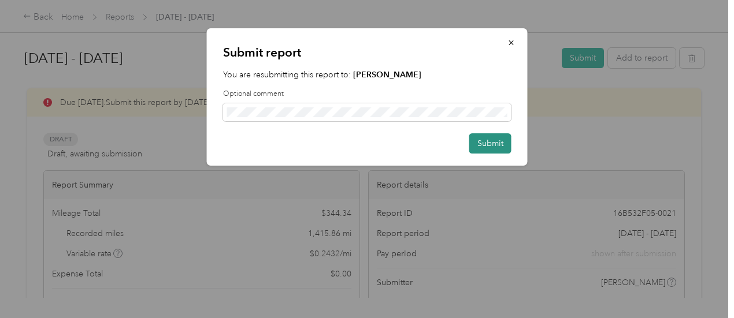
click at [488, 144] on button "Submit" at bounding box center [490, 143] width 42 height 20
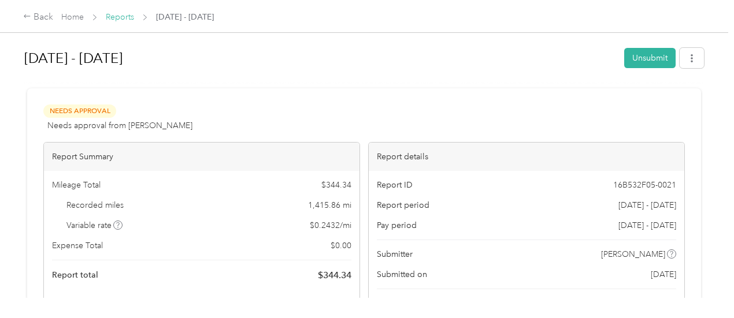
click at [116, 20] on link "Reports" at bounding box center [120, 17] width 28 height 10
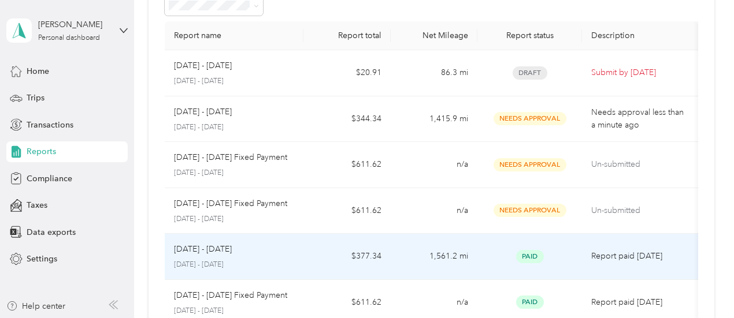
scroll to position [116, 0]
